Goal: Task Accomplishment & Management: Complete application form

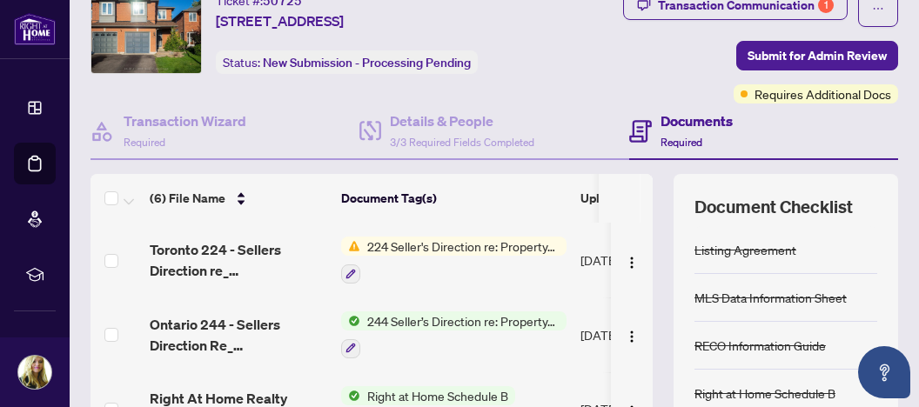
scroll to position [91, 0]
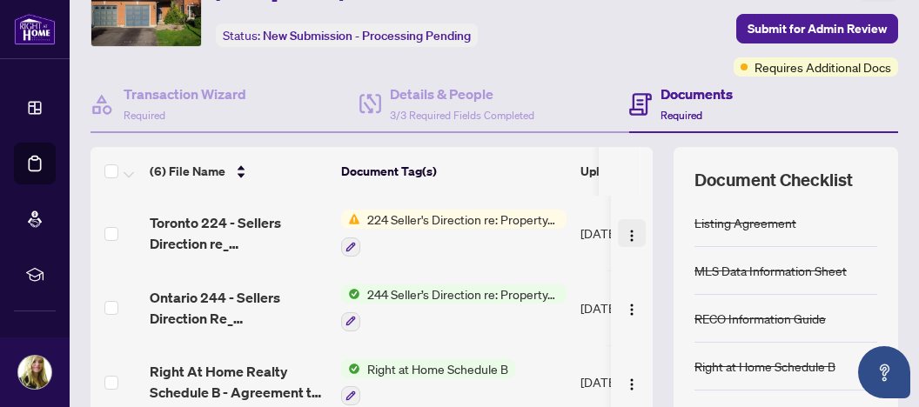
click at [625, 232] on img "button" at bounding box center [632, 236] width 14 height 14
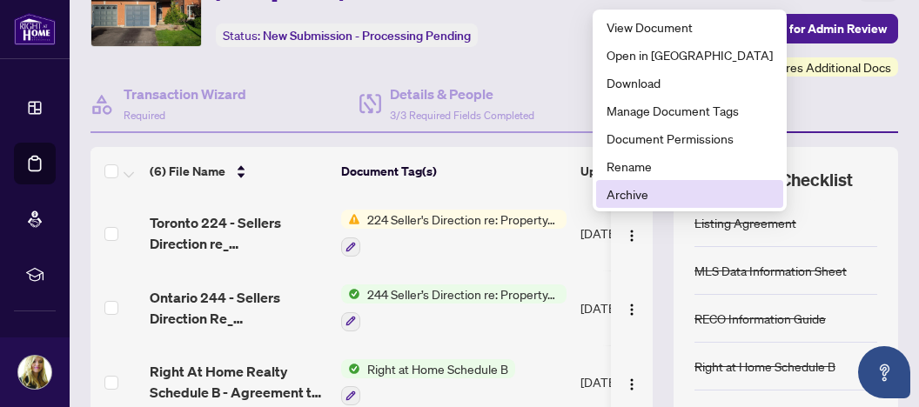
click at [622, 195] on span "Archive" at bounding box center [690, 194] width 166 height 19
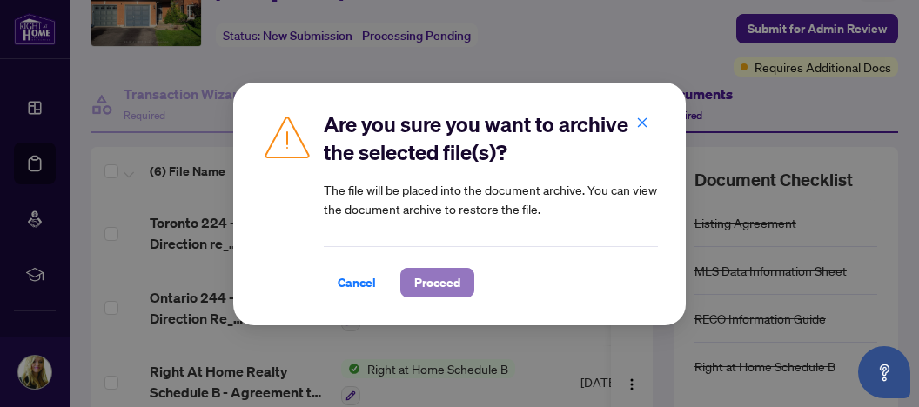
click at [438, 282] on span "Proceed" at bounding box center [437, 283] width 46 height 28
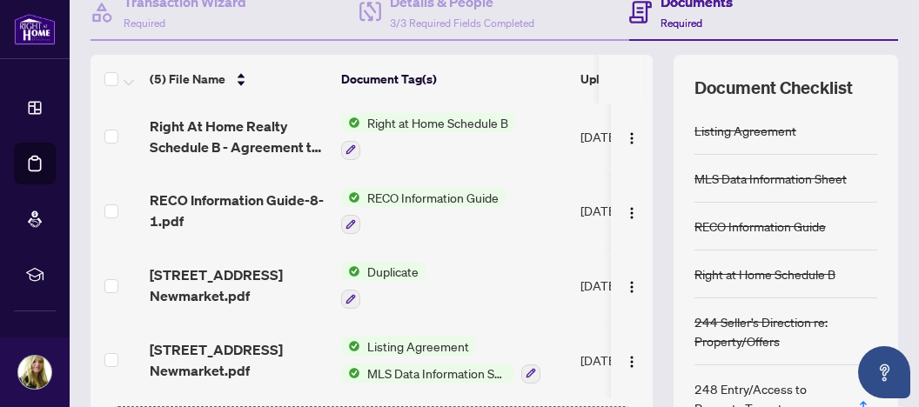
scroll to position [318, 0]
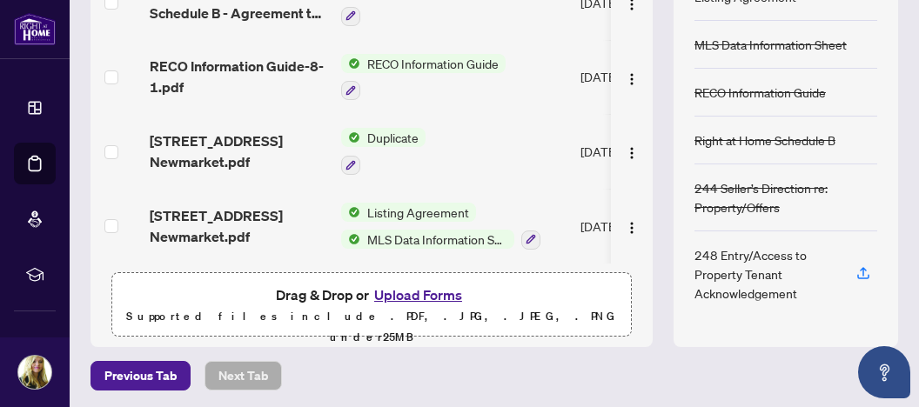
click at [420, 293] on button "Upload Forms" at bounding box center [418, 295] width 98 height 23
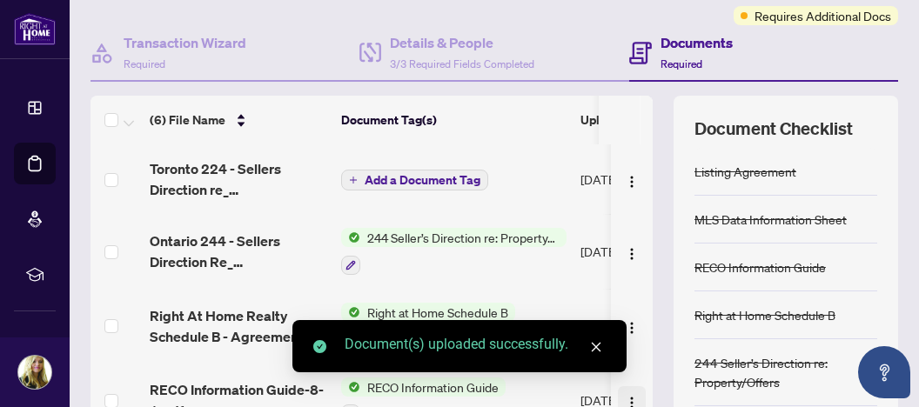
scroll to position [134, 0]
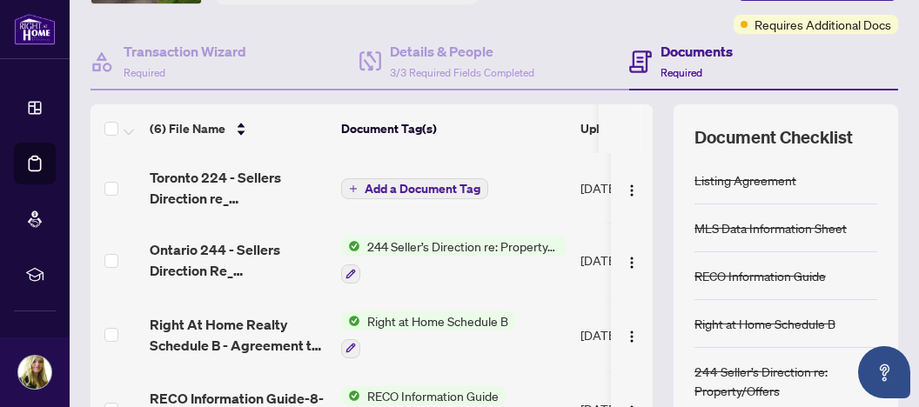
click at [418, 183] on span "Add a Document Tag" at bounding box center [423, 189] width 116 height 12
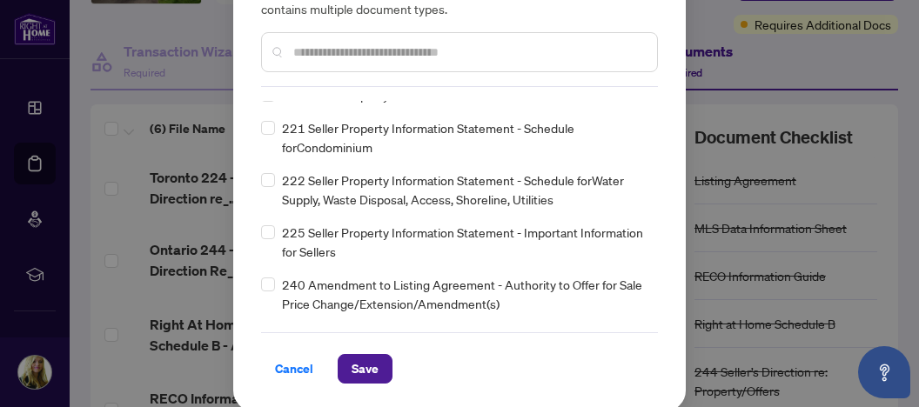
scroll to position [0, 0]
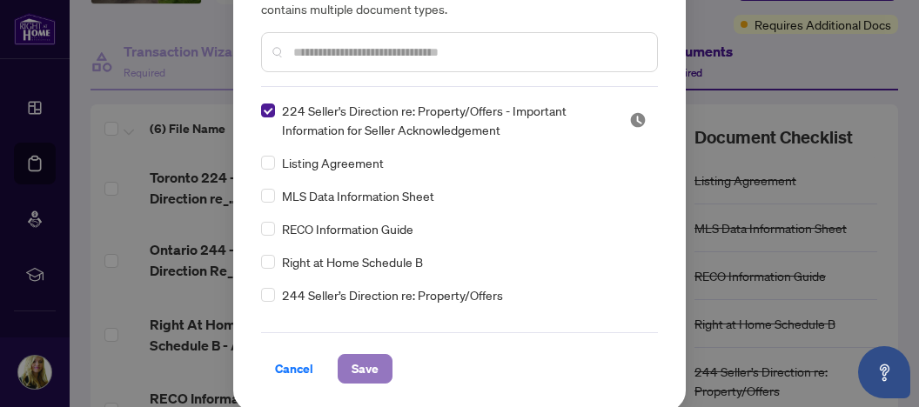
click at [353, 366] on span "Save" at bounding box center [365, 369] width 27 height 28
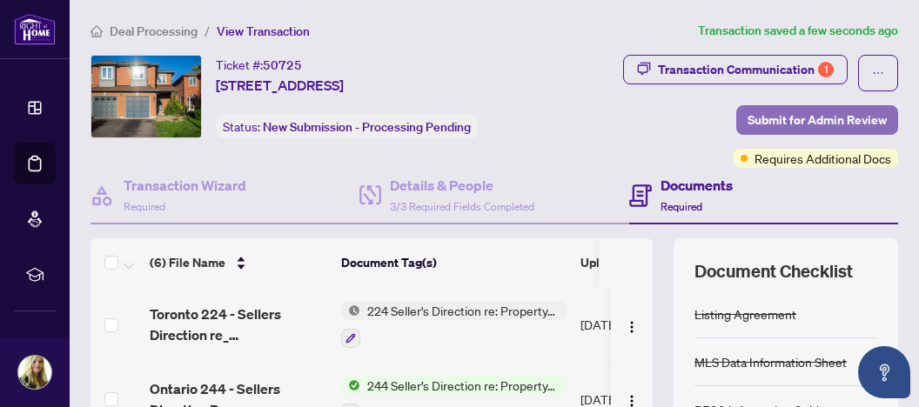
click at [796, 124] on span "Submit for Admin Review" at bounding box center [817, 120] width 139 height 28
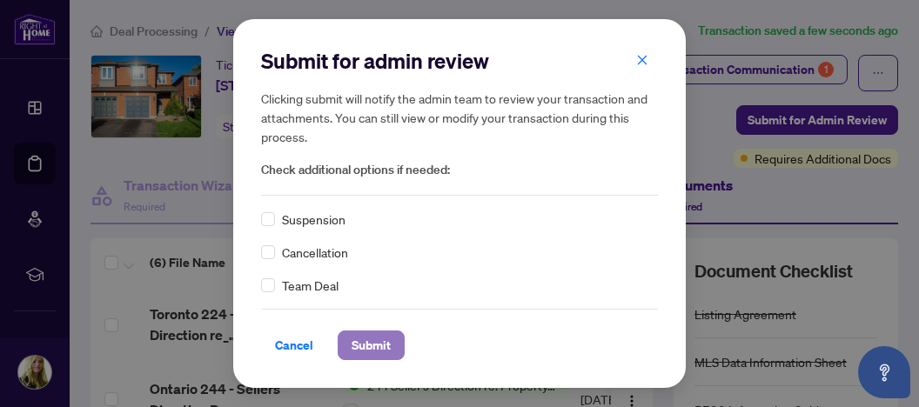
drag, startPoint x: 363, startPoint y: 344, endPoint x: 381, endPoint y: 348, distance: 18.8
click at [365, 345] on span "Submit" at bounding box center [371, 346] width 39 height 28
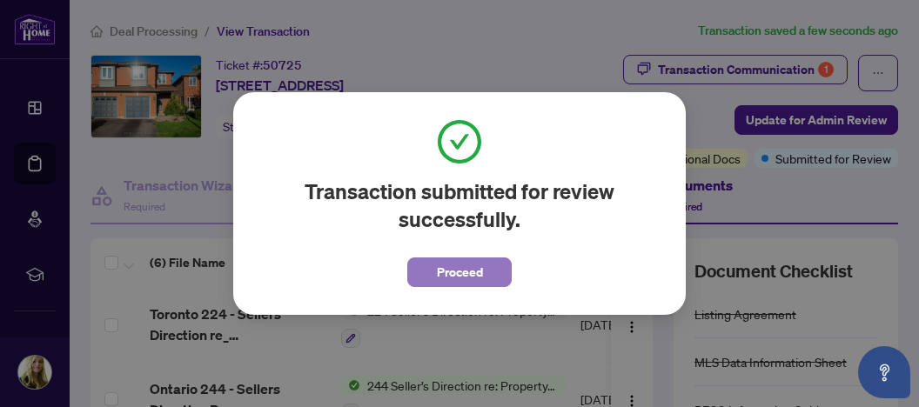
click at [461, 273] on span "Proceed" at bounding box center [460, 273] width 46 height 28
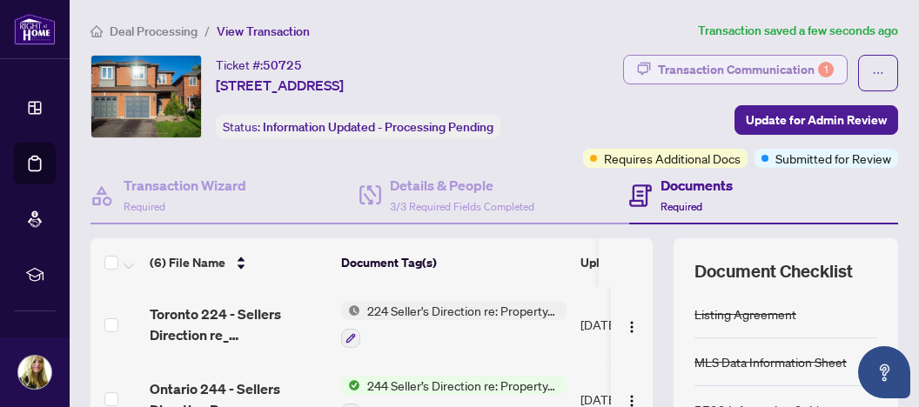
click at [805, 66] on div "Transaction Communication 1" at bounding box center [746, 70] width 176 height 28
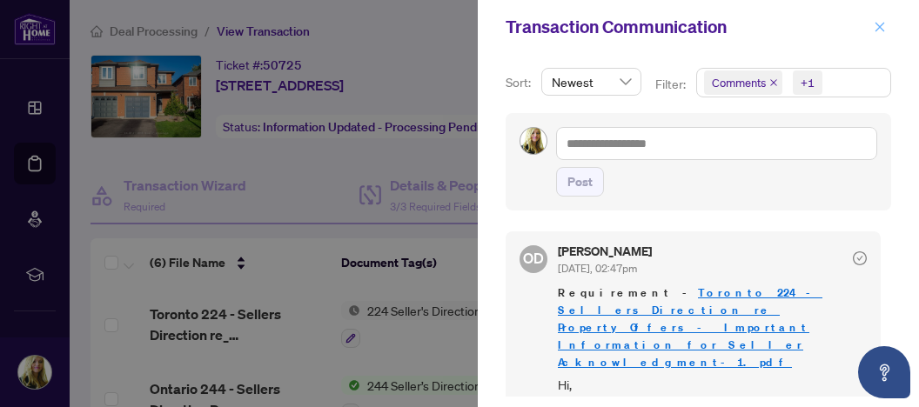
click at [877, 30] on icon "close" at bounding box center [880, 27] width 12 height 12
